Goal: Transaction & Acquisition: Purchase product/service

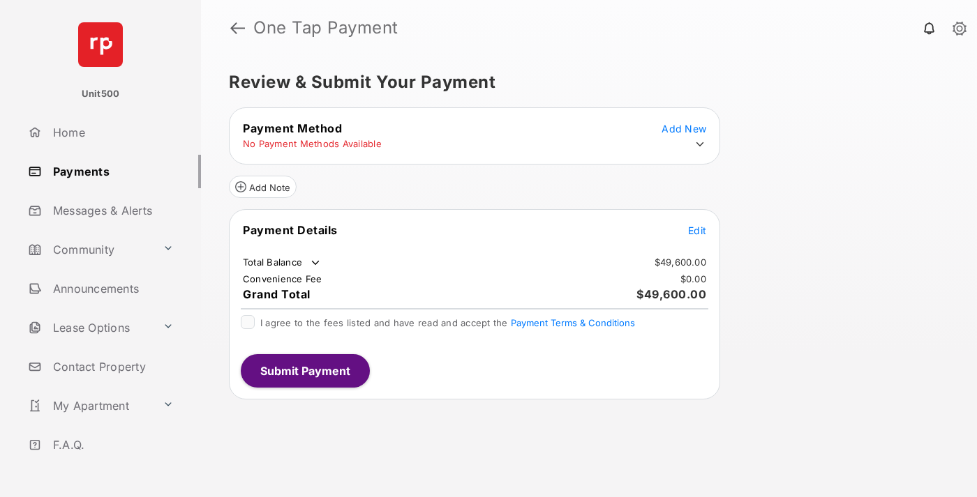
click at [697, 230] on span "Edit" at bounding box center [697, 231] width 18 height 12
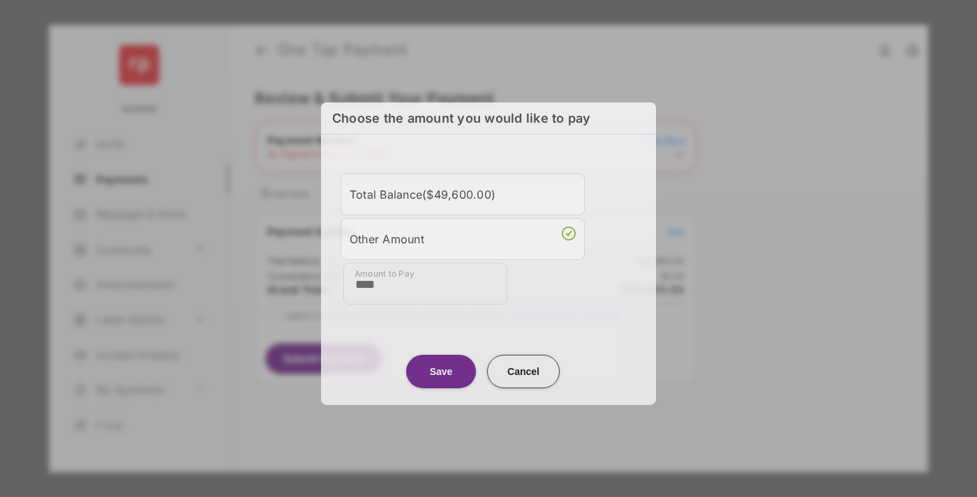
type input "****"
click at [441, 368] on button "Save" at bounding box center [441, 370] width 70 height 33
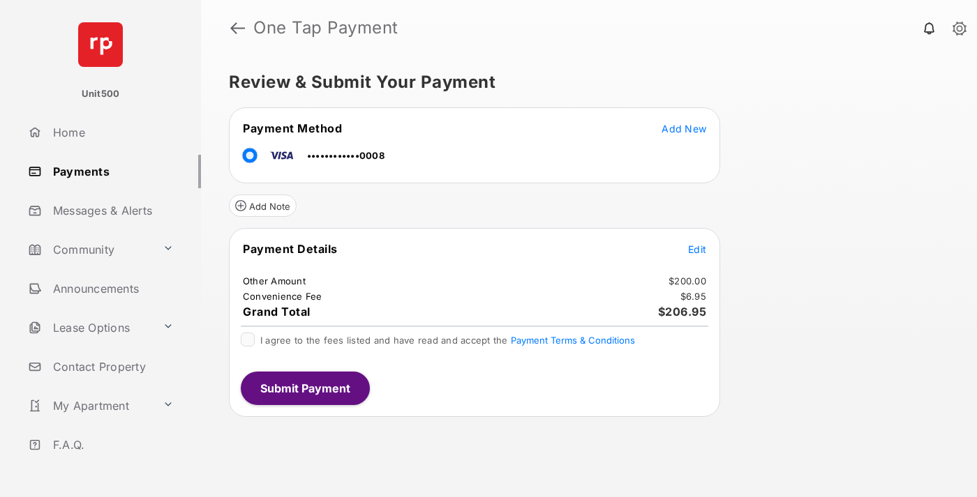
click at [304, 388] on button "Submit Payment" at bounding box center [305, 388] width 129 height 33
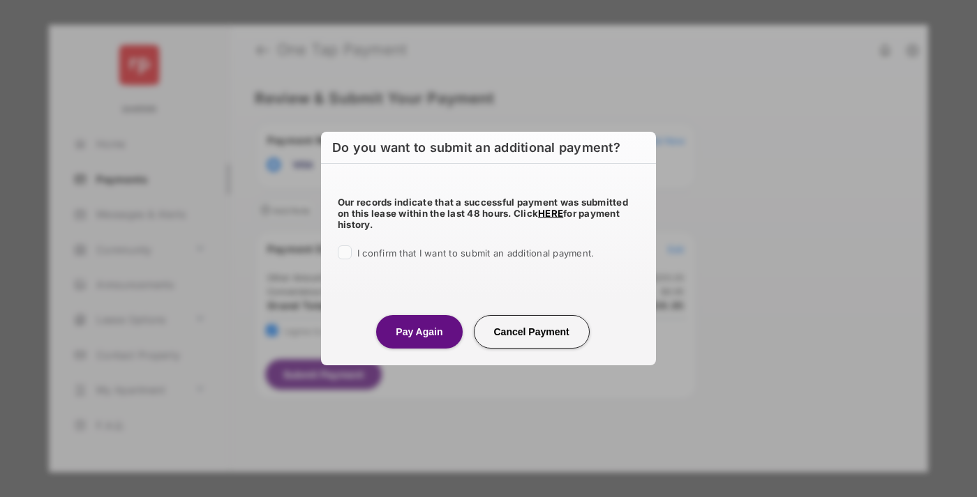
click at [419, 331] on button "Pay Again" at bounding box center [419, 331] width 86 height 33
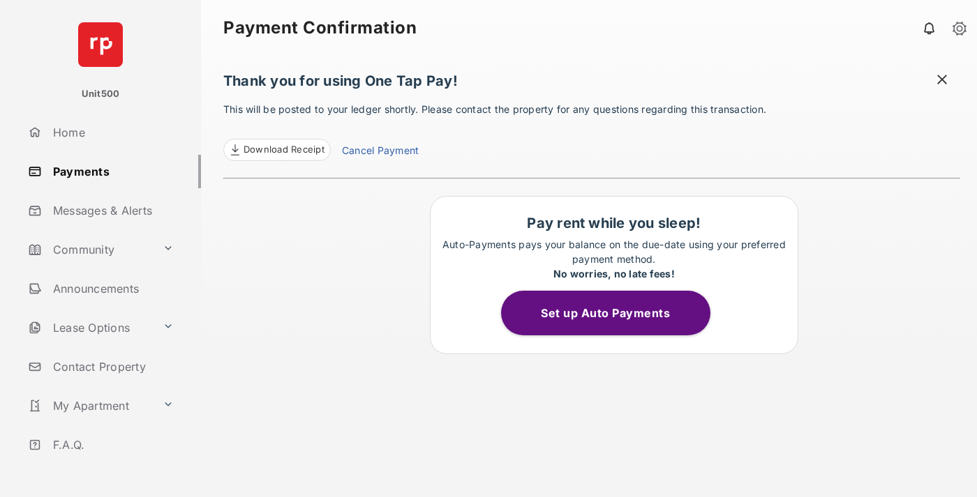
click at [942, 81] on span at bounding box center [942, 81] width 14 height 17
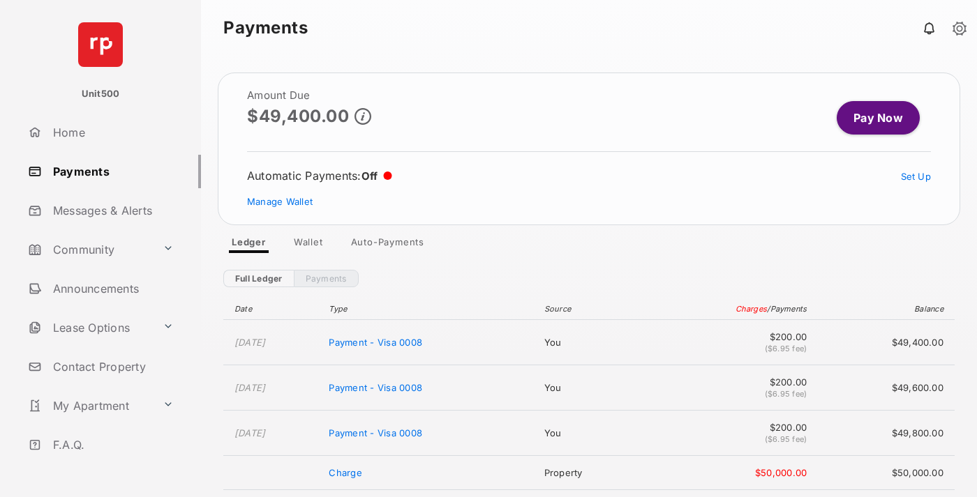
click at [280, 202] on link "Manage Wallet" at bounding box center [280, 201] width 66 height 11
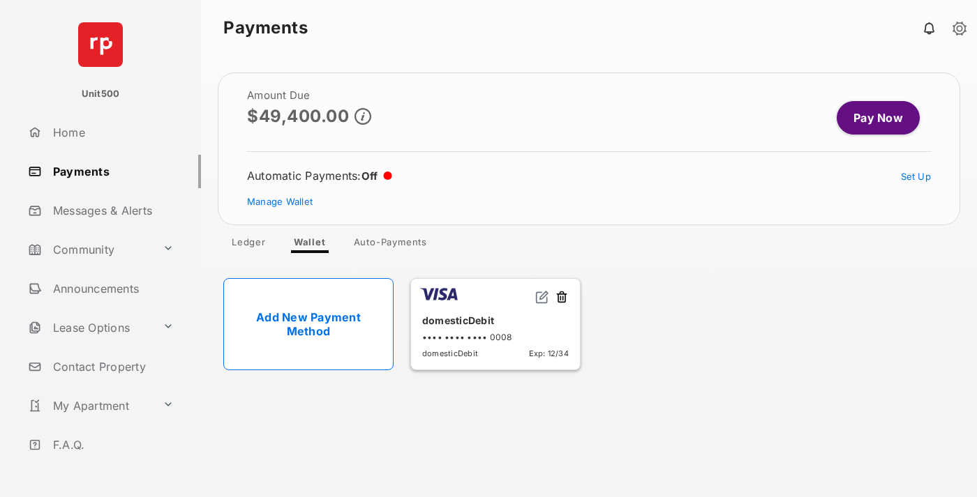
click at [562, 298] on button at bounding box center [562, 298] width 14 height 16
